Goal: Information Seeking & Learning: Compare options

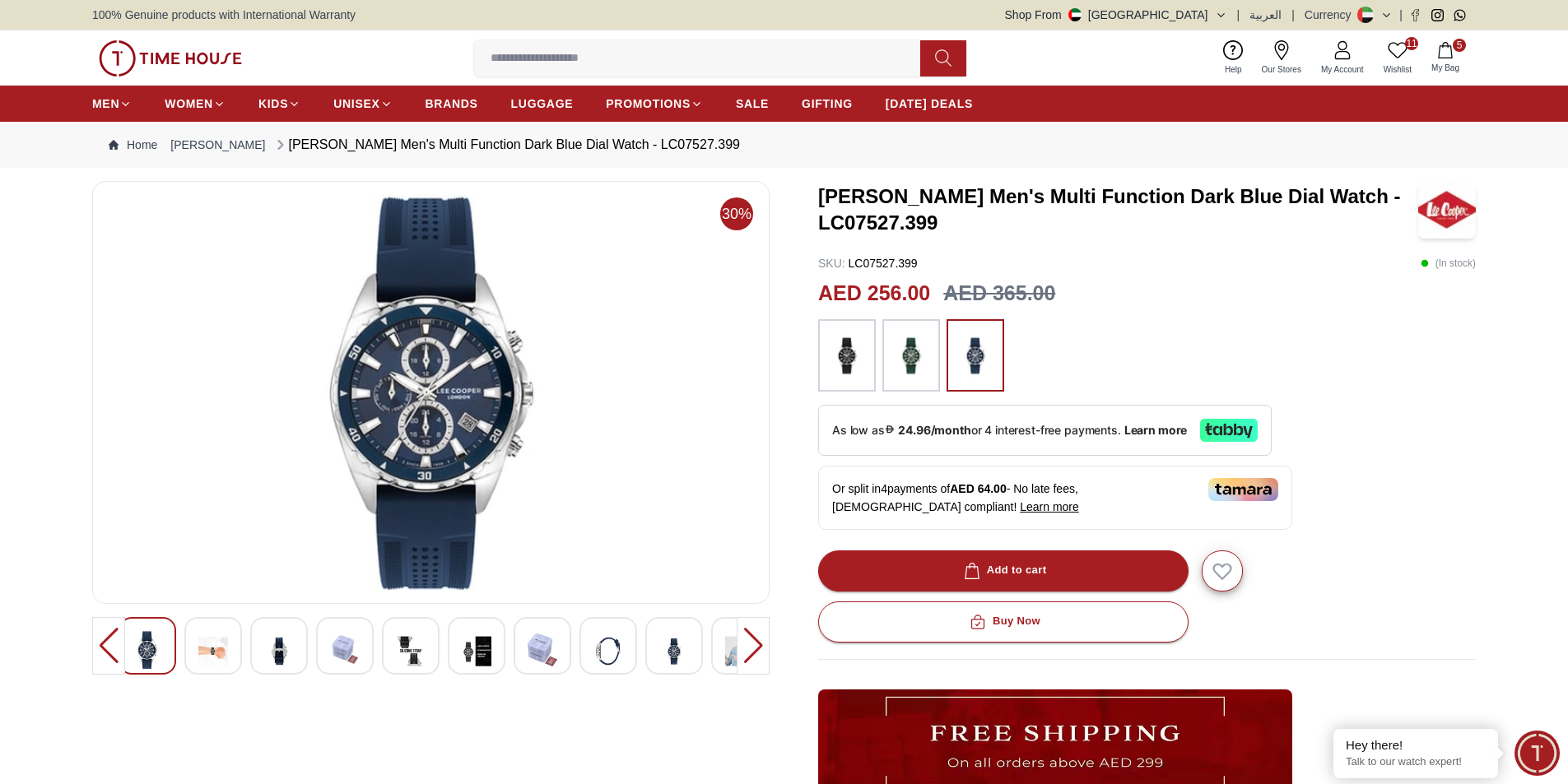
click at [839, 355] on img at bounding box center [846, 355] width 41 height 56
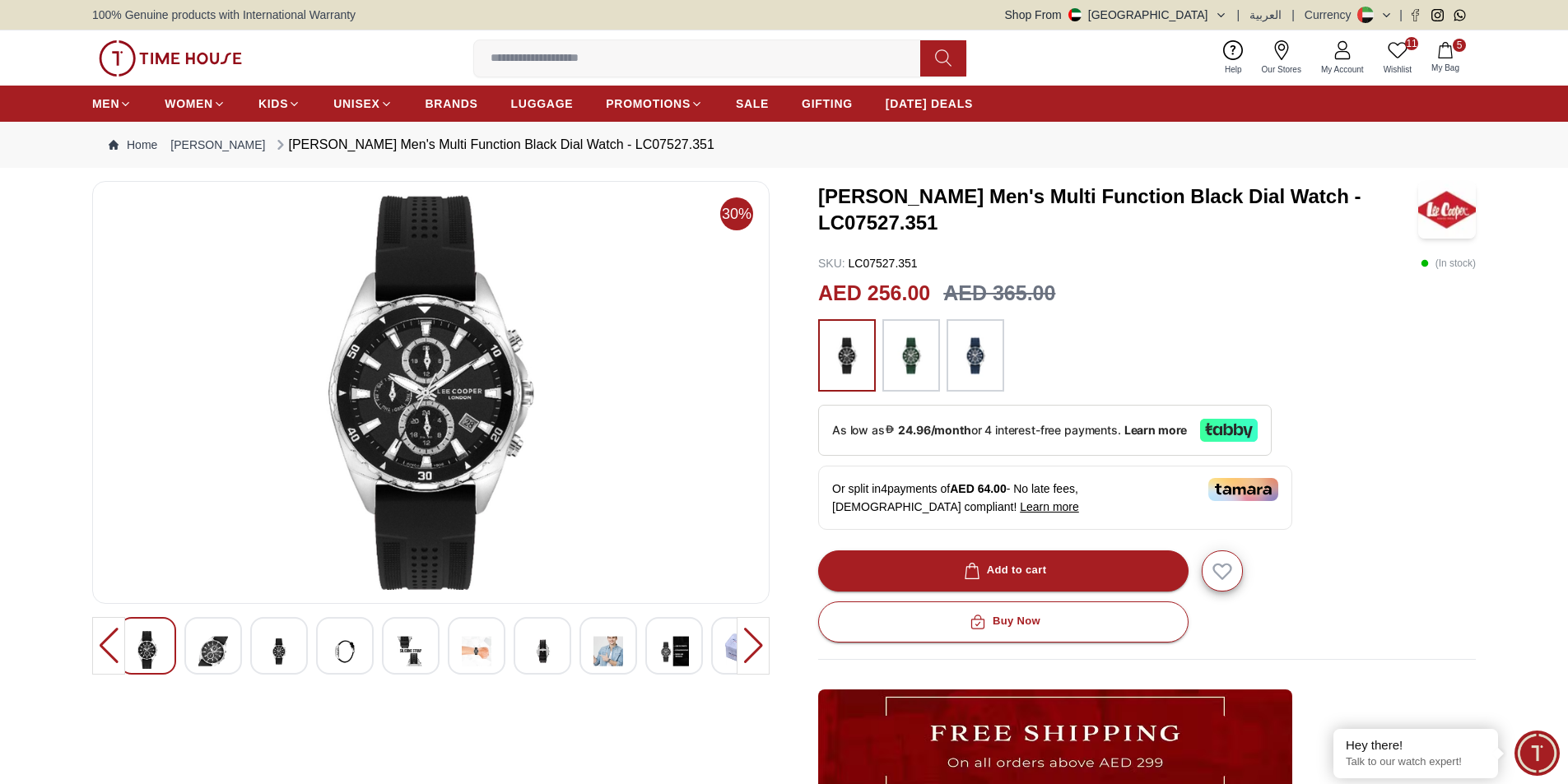
click at [915, 355] on img at bounding box center [911, 355] width 41 height 56
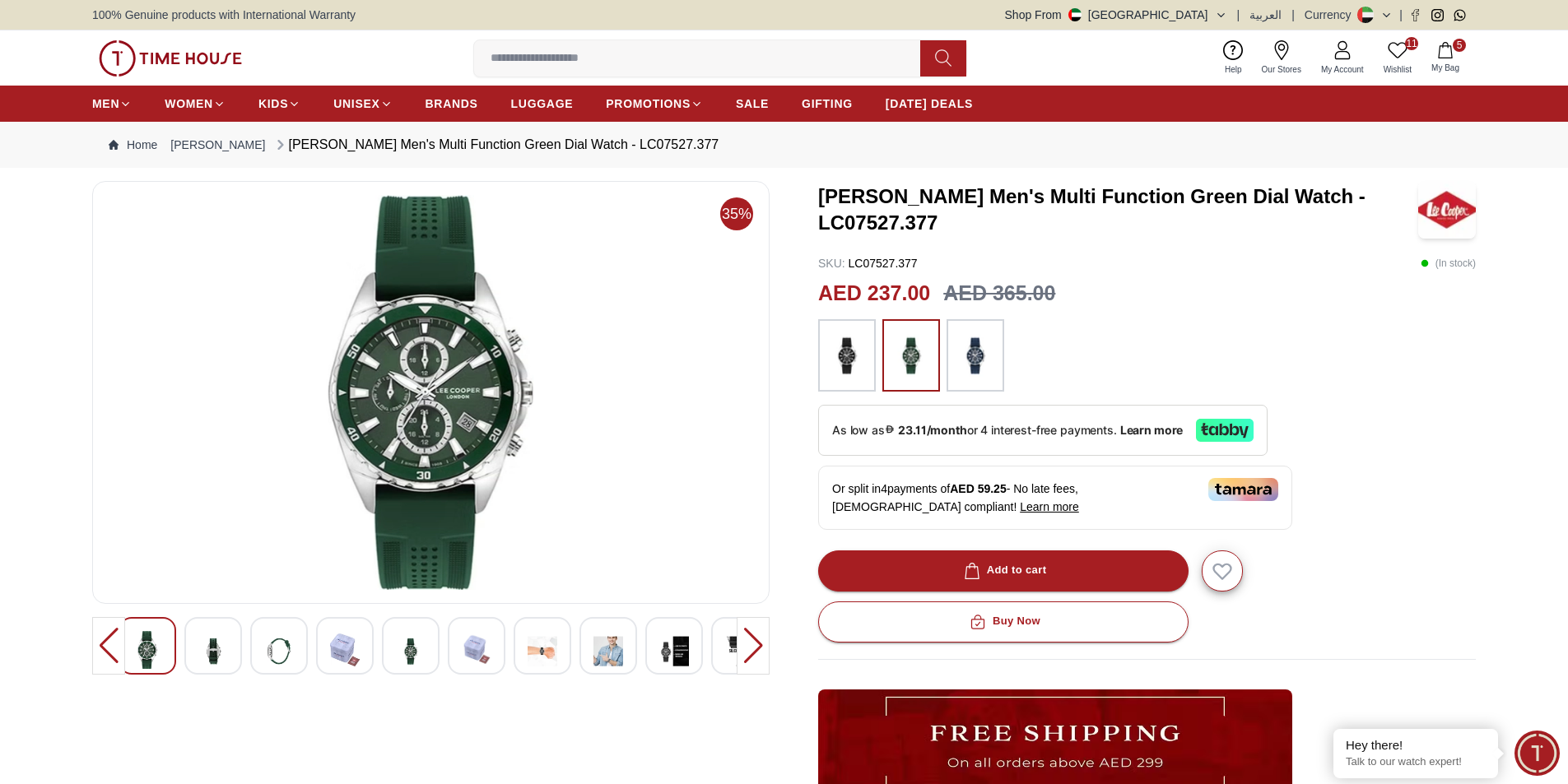
click at [853, 356] on img at bounding box center [846, 355] width 41 height 56
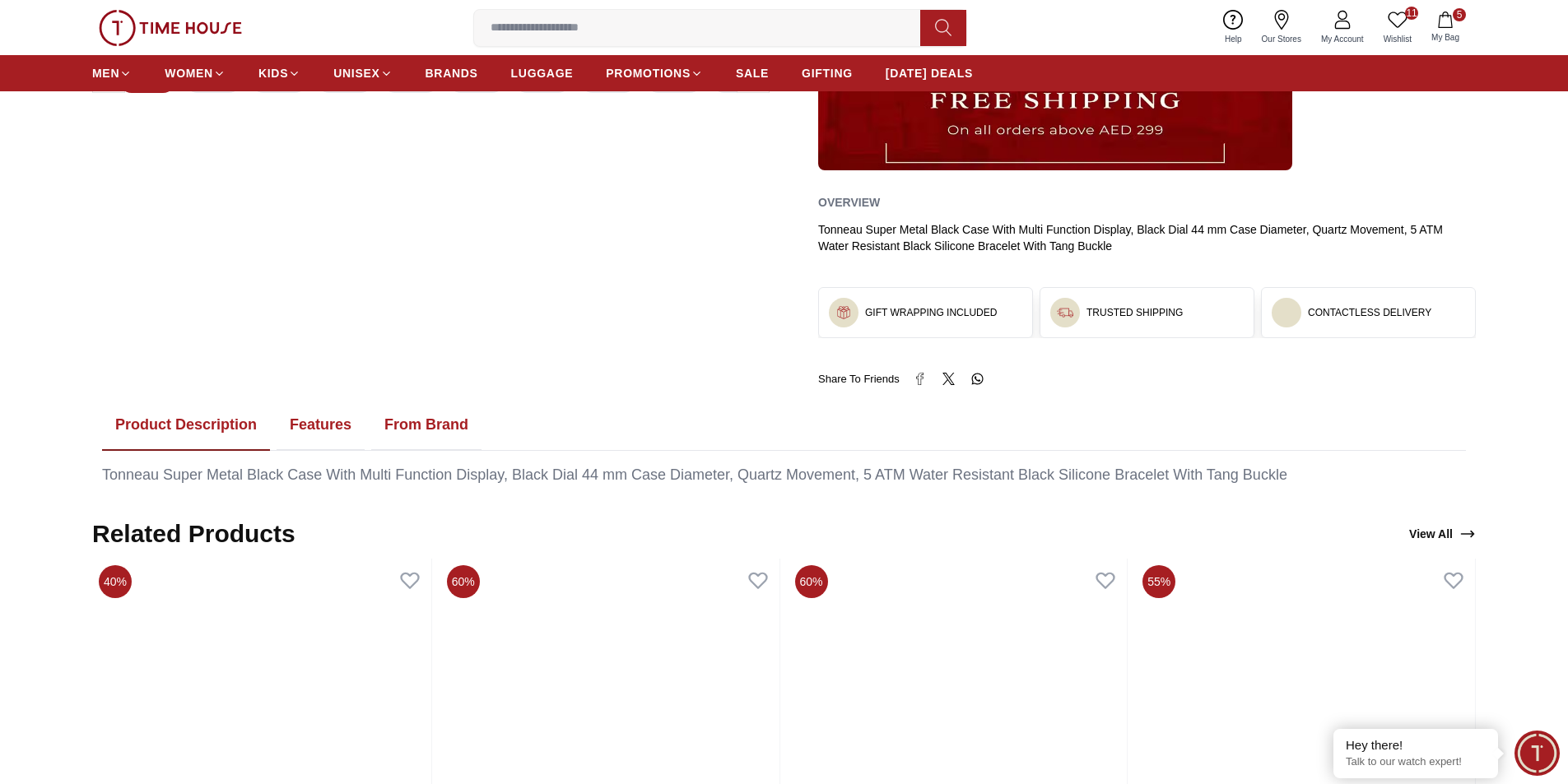
scroll to position [741, 0]
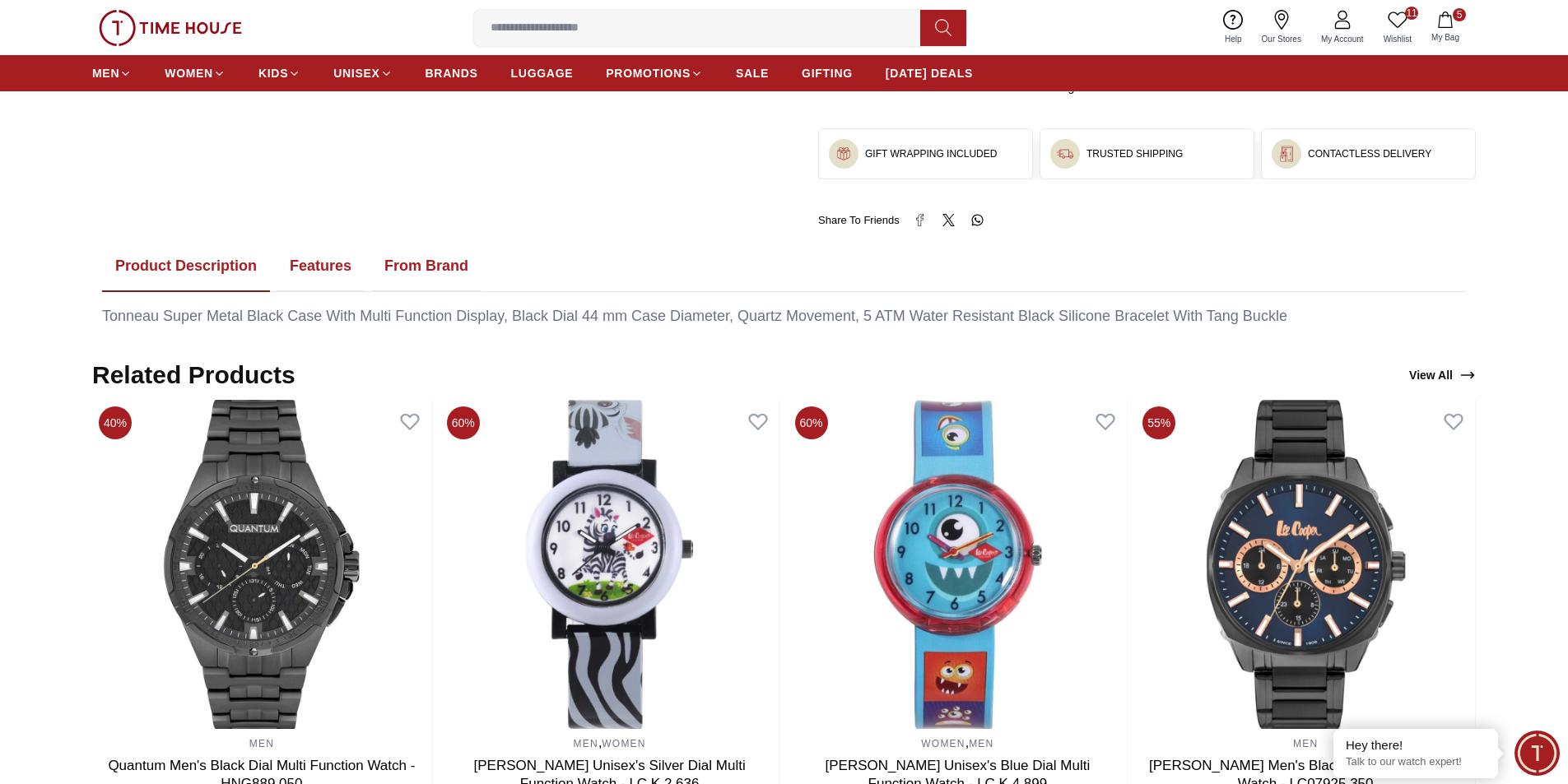
click at [329, 265] on button "Features" at bounding box center [320, 267] width 88 height 51
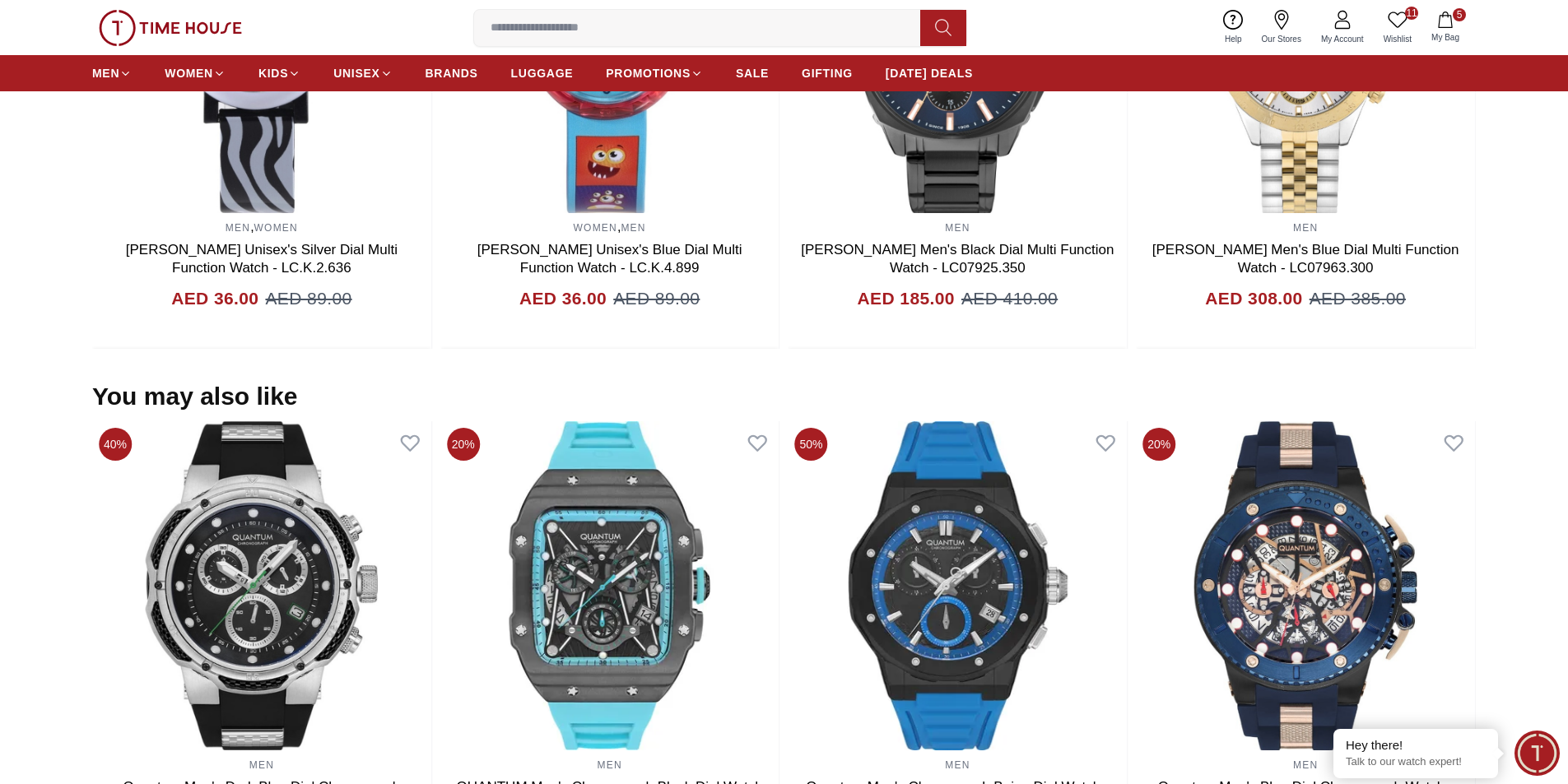
scroll to position [1481, 0]
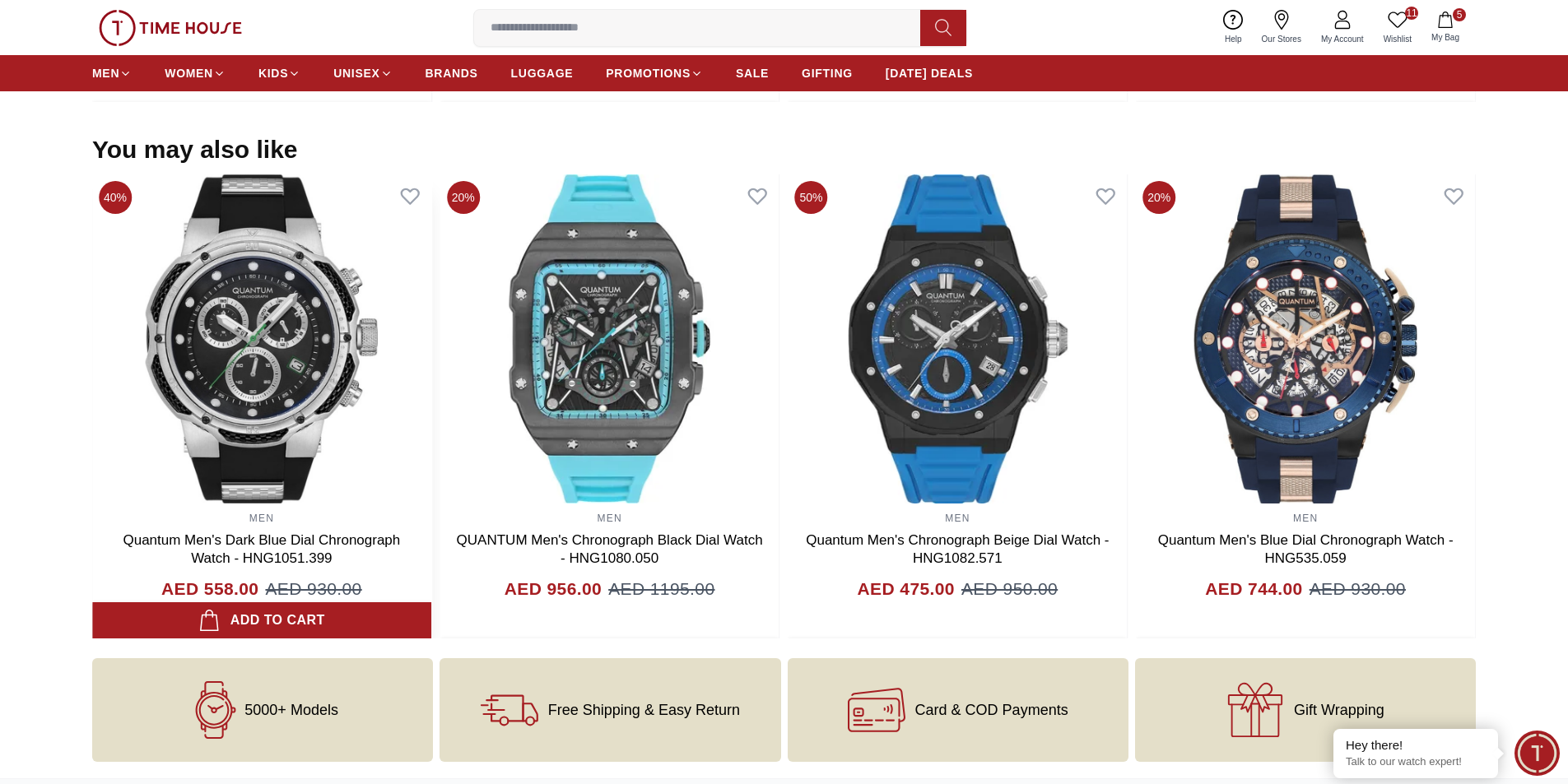
click at [264, 330] on img at bounding box center [262, 339] width 339 height 330
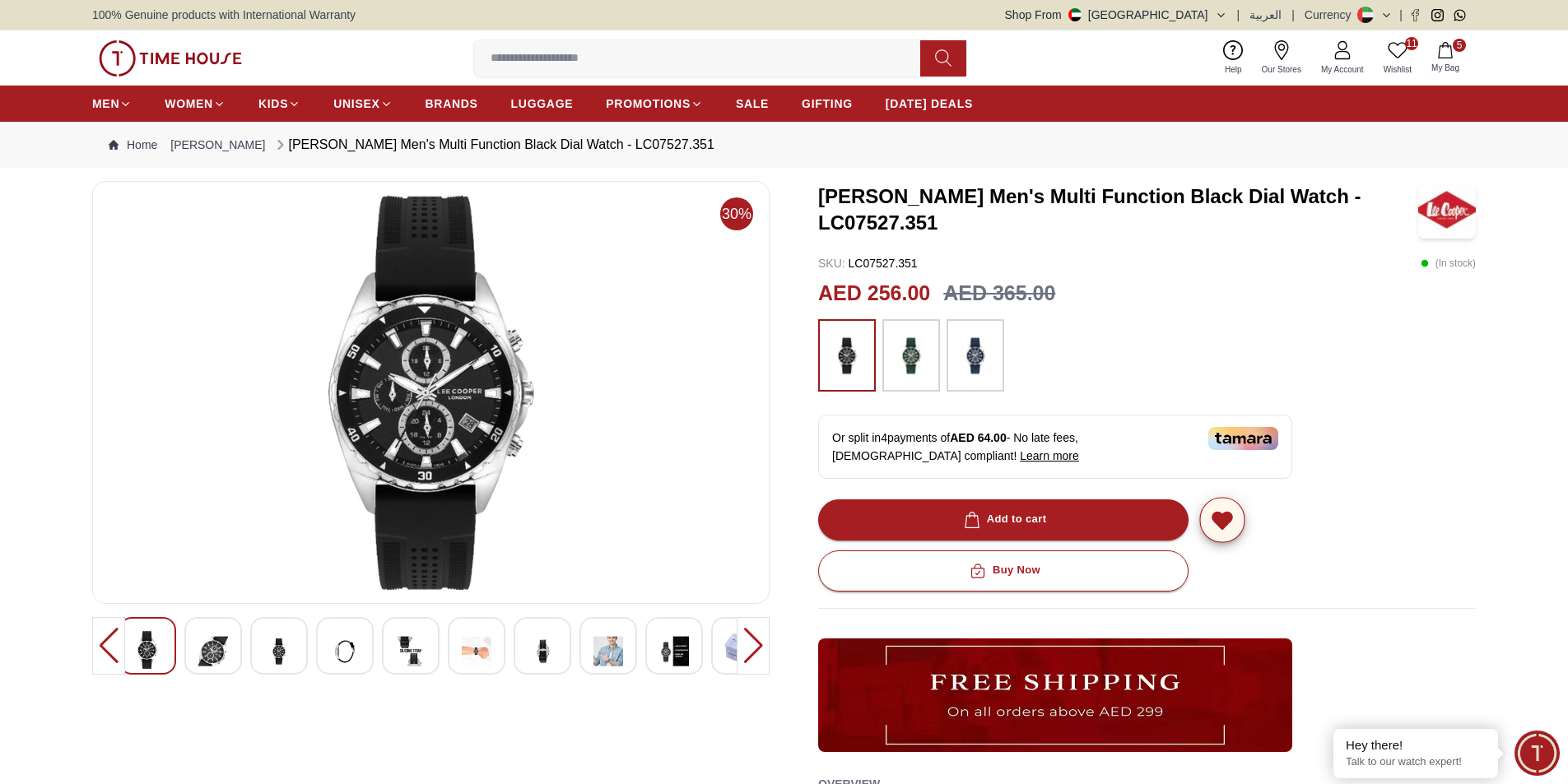
click at [1220, 527] on icon "button" at bounding box center [1222, 520] width 19 height 16
